Goal: Complete application form

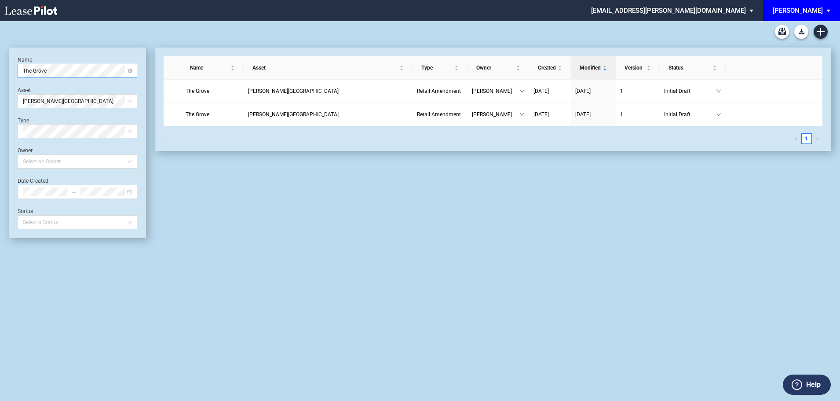
click at [76, 71] on span "The Grove" at bounding box center [77, 70] width 109 height 13
click at [67, 101] on div "FortyEight-Estate Room" at bounding box center [77, 102] width 116 height 14
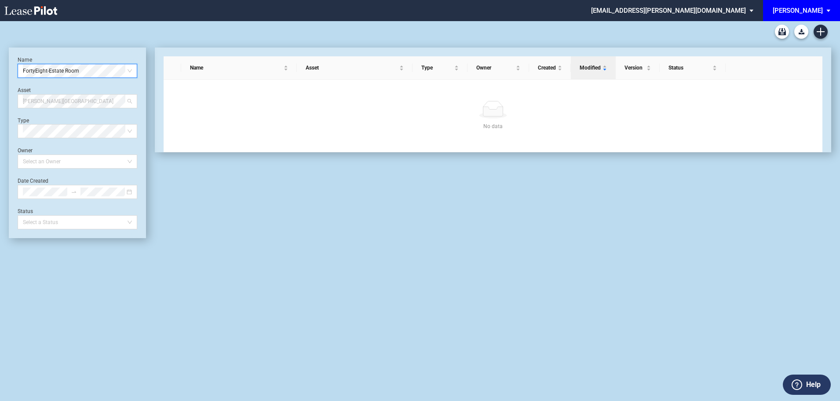
scroll to position [647, 0]
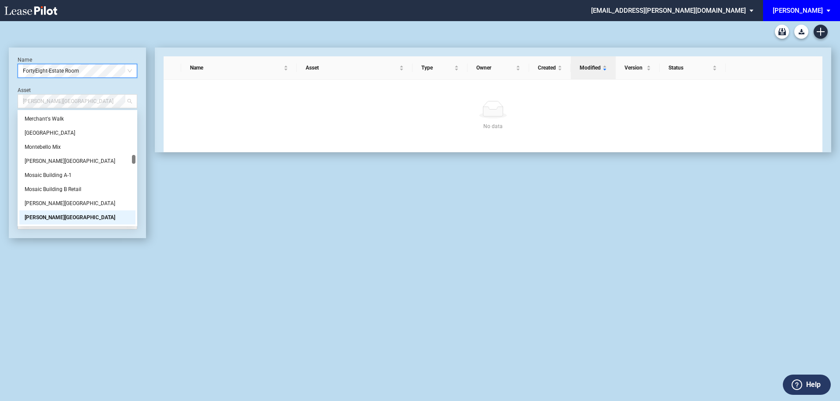
drag, startPoint x: 70, startPoint y: 101, endPoint x: -8, endPoint y: 100, distance: 78.7
click at [0, 100] on html ".bocls-1{fill:#26354a;fill-rule:evenodd} Loading... × [EMAIL_ADDRESS][PERSON_NA…" at bounding box center [420, 200] width 840 height 401
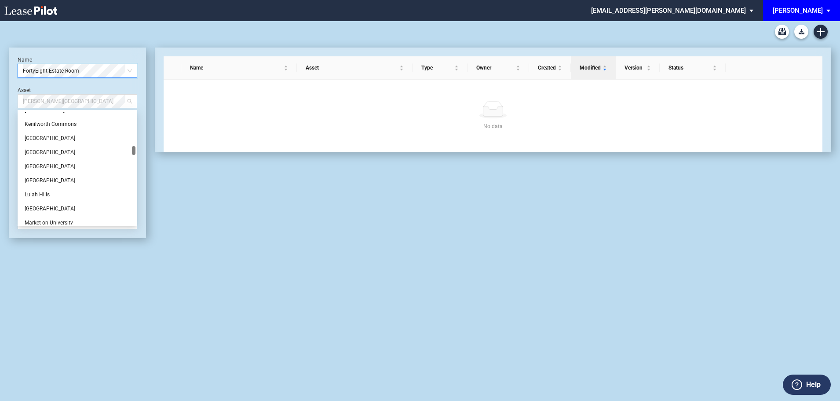
scroll to position [383, 0]
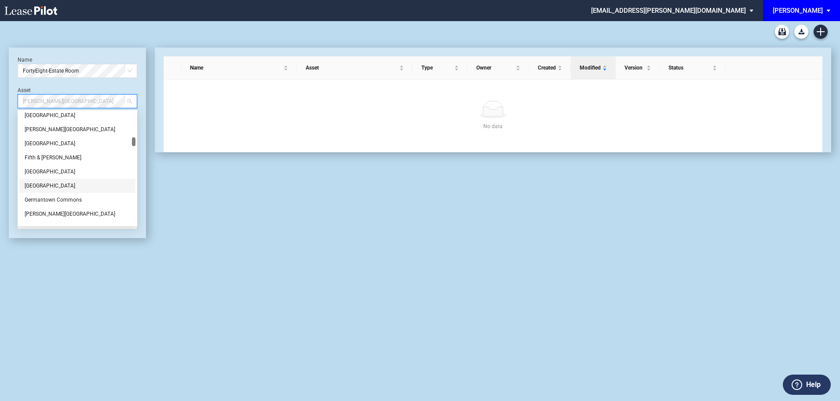
click at [42, 186] on div "[GEOGRAPHIC_DATA]" at bounding box center [78, 185] width 106 height 9
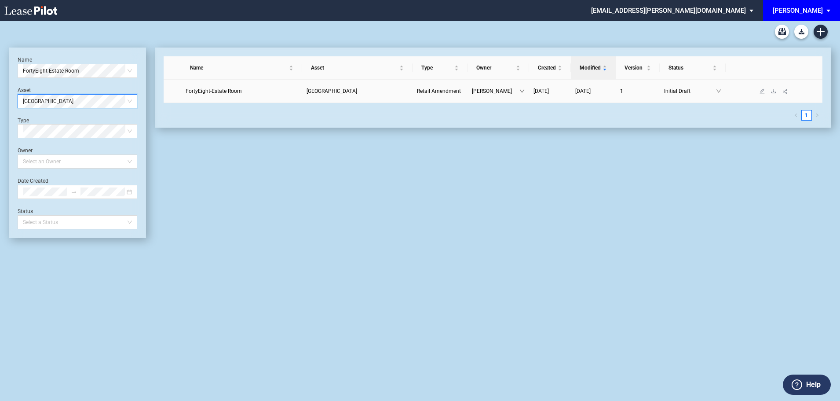
click at [204, 91] on span "FortyEight-Estate Room" at bounding box center [214, 91] width 56 height 6
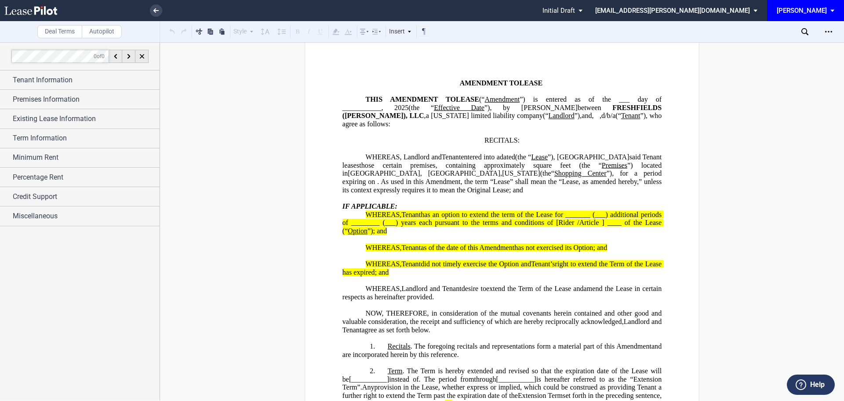
scroll to position [44, 0]
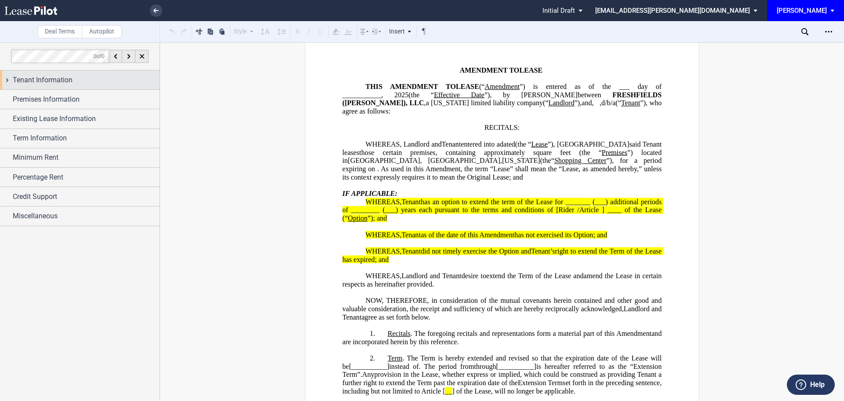
click at [57, 79] on span "Tenant Information" at bounding box center [43, 80] width 60 height 11
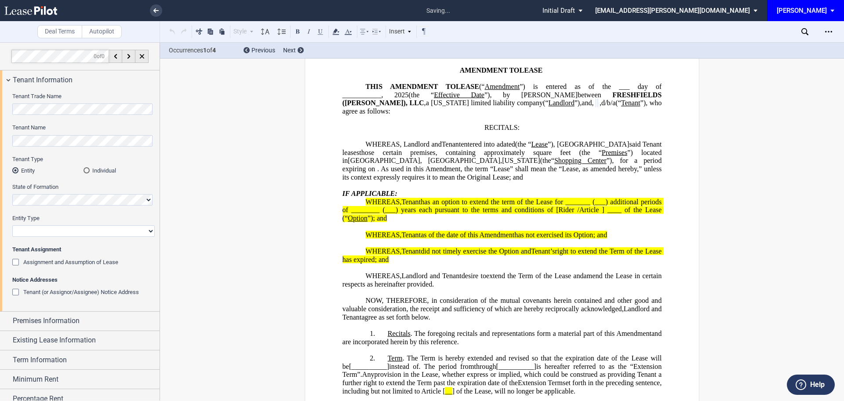
click at [41, 227] on select "Corporation Limited Liability Company General Partnership Limited Partnership O…" at bounding box center [83, 230] width 142 height 11
select select "limited liability company"
click at [12, 225] on select "Corporation Limited Liability Company General Partnership Limited Partnership O…" at bounding box center [83, 230] width 142 height 11
click at [52, 318] on span "Premises Information" at bounding box center [46, 320] width 67 height 11
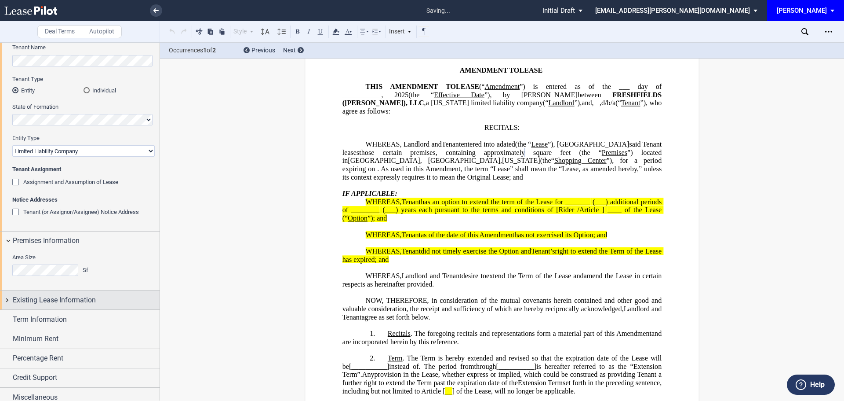
scroll to position [87, 0]
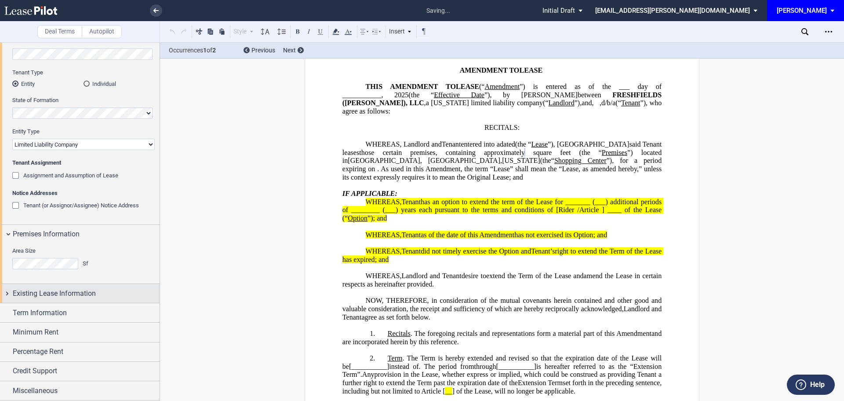
click at [56, 292] on span "Existing Lease Information" at bounding box center [54, 293] width 83 height 11
